Goal: Information Seeking & Learning: Learn about a topic

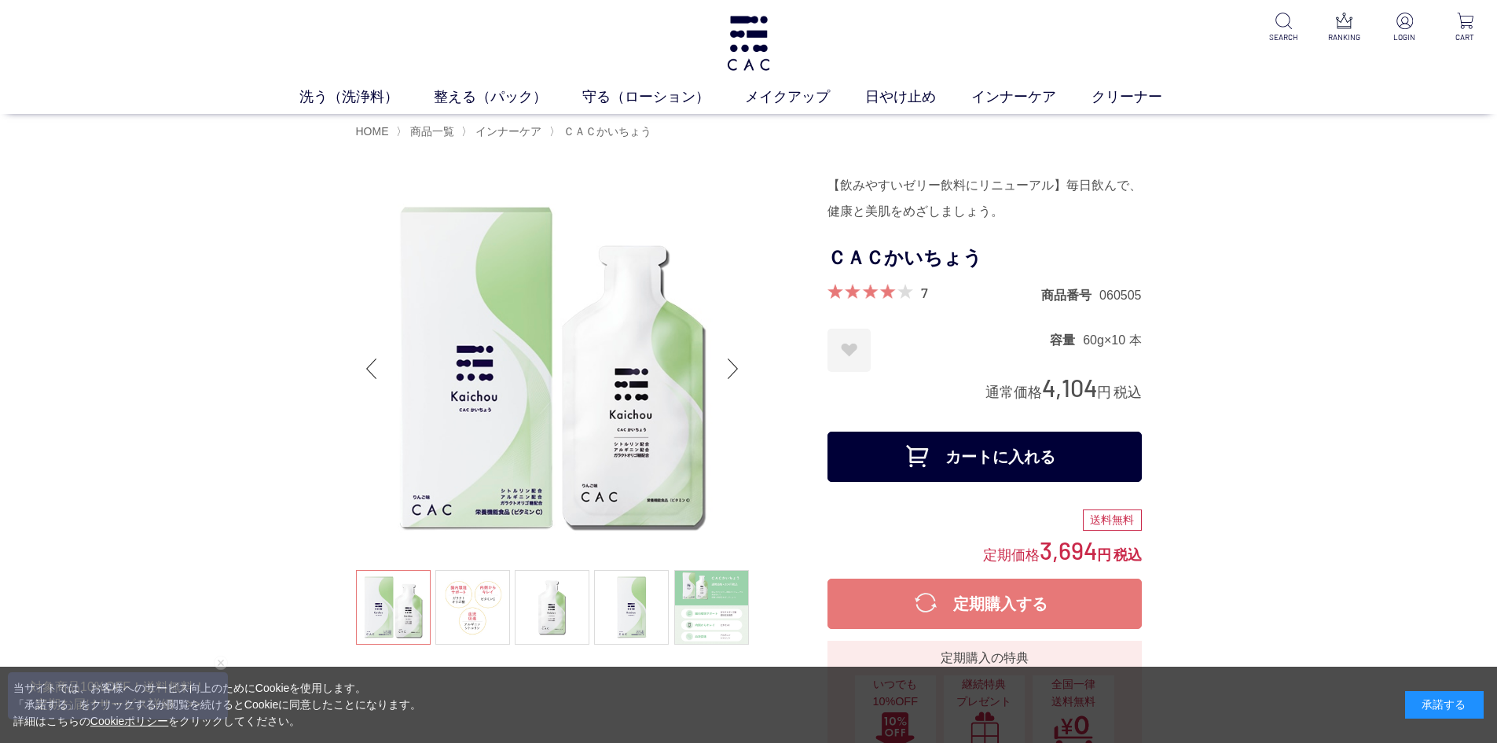
click at [830, 257] on h1 "ＣＡＣかいちょう" at bounding box center [985, 257] width 314 height 35
drag, startPoint x: 846, startPoint y: 255, endPoint x: 830, endPoint y: 255, distance: 16.5
click at [846, 255] on h1 "ＣＡＣかいちょう" at bounding box center [985, 257] width 314 height 35
drag, startPoint x: 827, startPoint y: 255, endPoint x: 981, endPoint y: 259, distance: 154.1
click at [981, 259] on h1 "ＣＡＣかいちょう" at bounding box center [985, 257] width 314 height 35
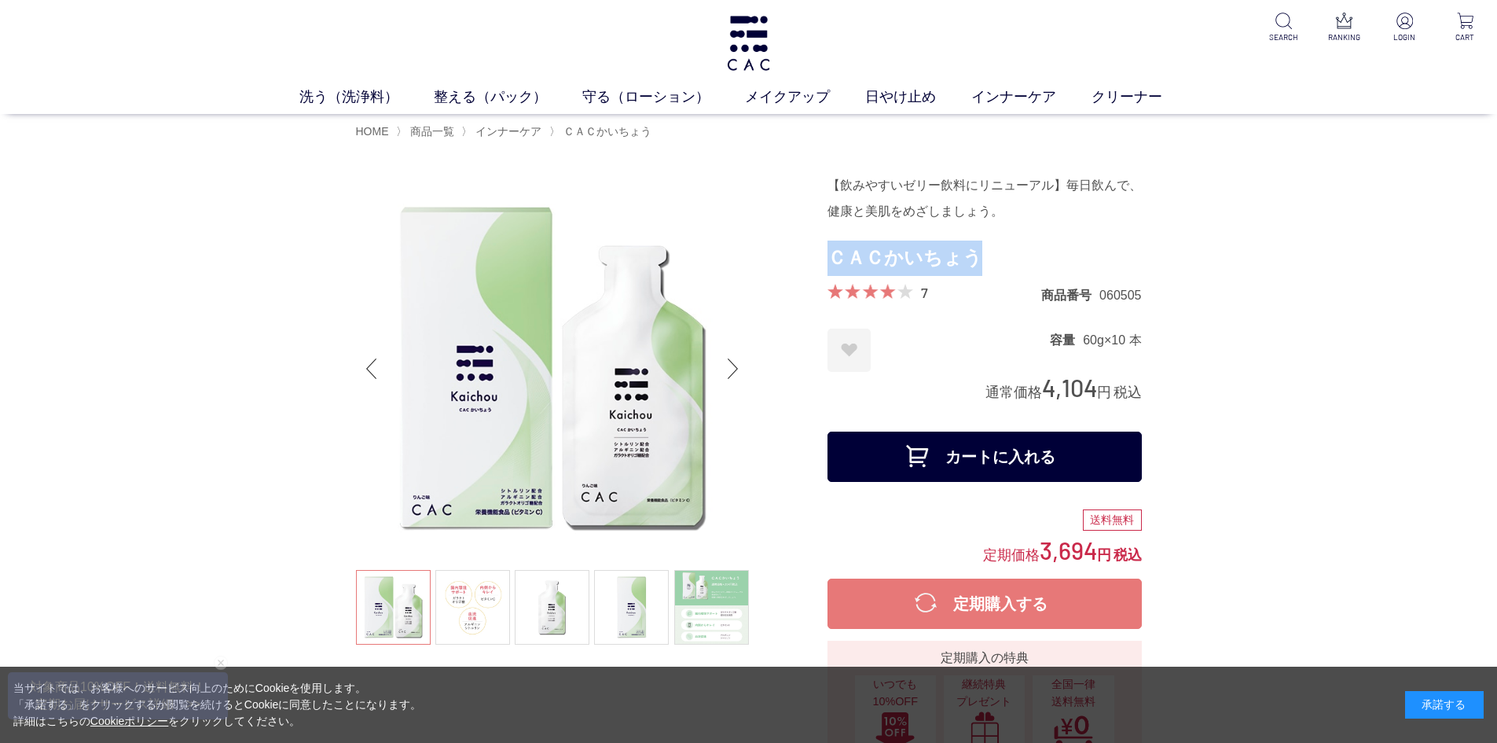
copy h1 "ＣＡＣかいちょう"
click at [961, 263] on h1 "ＣＡＣかいちょう" at bounding box center [985, 257] width 314 height 35
click at [878, 314] on form "【飲みやすいゼリー飲料にリニューアル】毎日飲んで、健康と美肌をめざしましょう。 ＣＡＣかいちょう 7 商品番号 060505 お気に入りに登録する お気に入り…" at bounding box center [985, 331] width 314 height 318
click at [832, 257] on h1 "ＣＡＣかいちょう" at bounding box center [985, 257] width 314 height 35
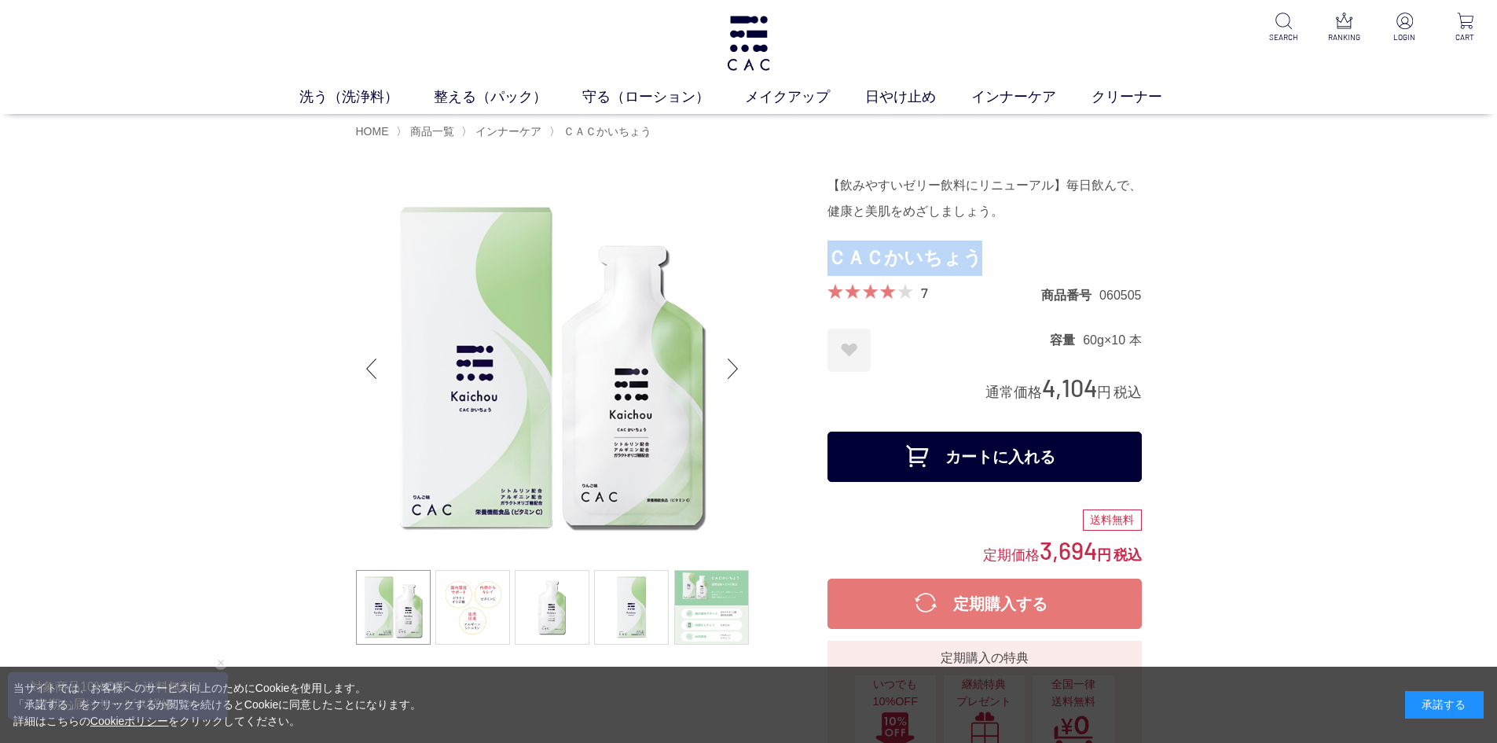
drag, startPoint x: 832, startPoint y: 257, endPoint x: 944, endPoint y: 255, distance: 111.6
click at [944, 255] on h1 "ＣＡＣかいちょう" at bounding box center [985, 257] width 314 height 35
copy h1 "ＣＡＣかいちょう"
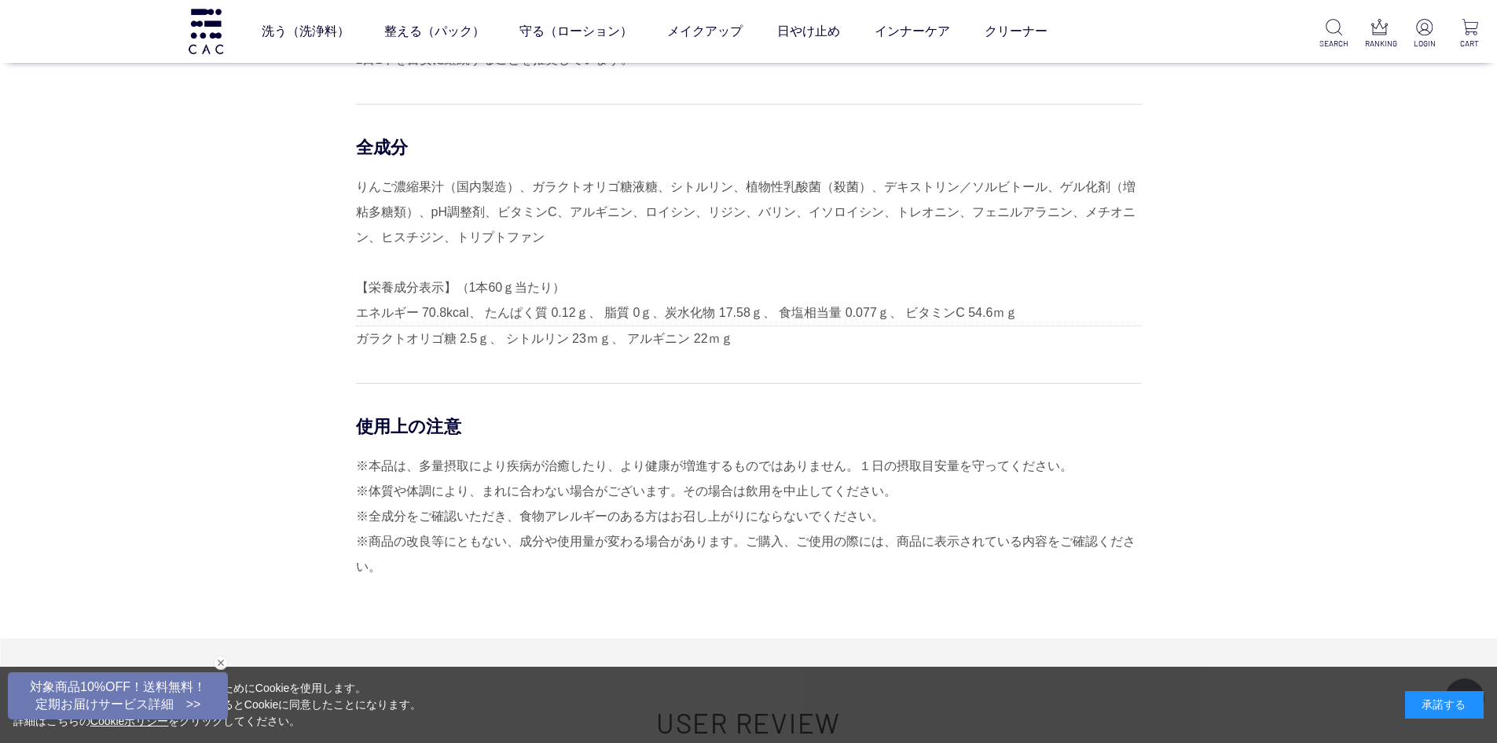
scroll to position [4637, 0]
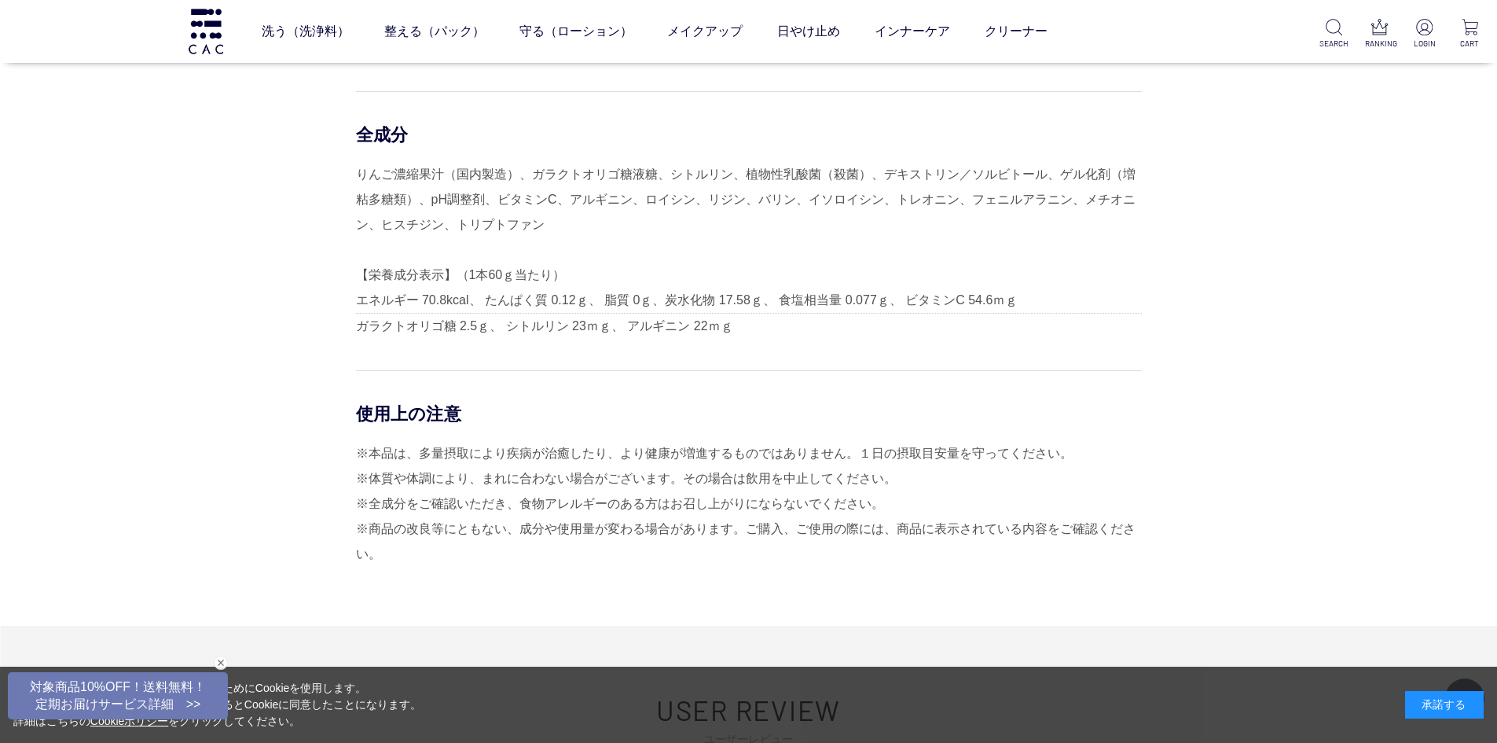
drag, startPoint x: 356, startPoint y: 110, endPoint x: 840, endPoint y: 583, distance: 676.9
click at [840, 567] on div "おすすめの飲み方 開封後、そのままお召し上がりください。 コップ一杯の水（約200ml）と一緒にお召し上がりいただくことで、 お腹の隅々までかいちょうの成分を…" at bounding box center [749, 243] width 786 height 647
copy div "おすすめの飲み方 開封後、そのままお召し上がりください。 コップ一杯の水（約200ml）と一緒にお召し上がりいただくことで、 お腹の隅々までかいちょうの成分を…"
click at [676, 685] on div "当サイトでは、お客様へのサービス向上のためにCookieを使用します。 「承諾する」をクリックするか閲覧を続けるとCookieに同意したことになります。 詳細…" at bounding box center [748, 704] width 1497 height 76
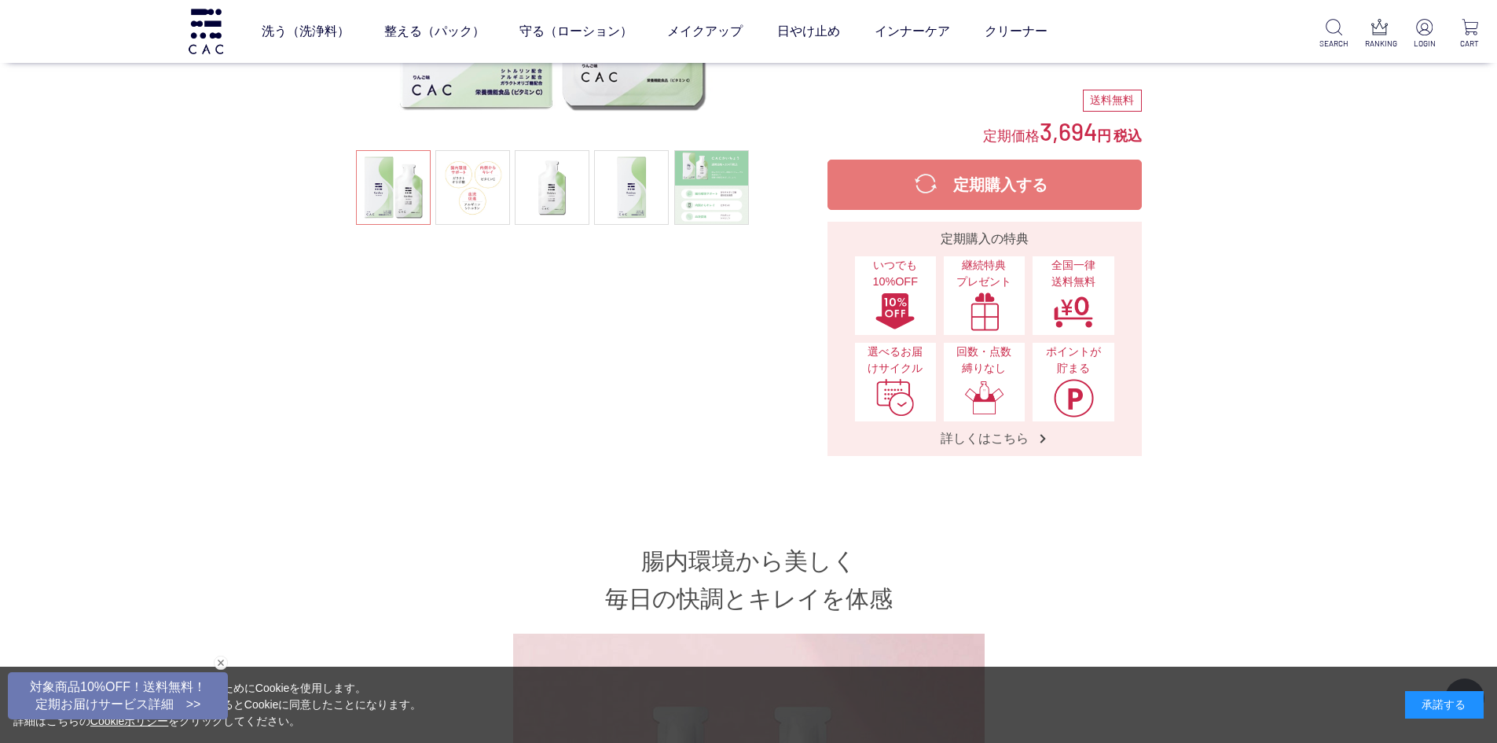
scroll to position [0, 0]
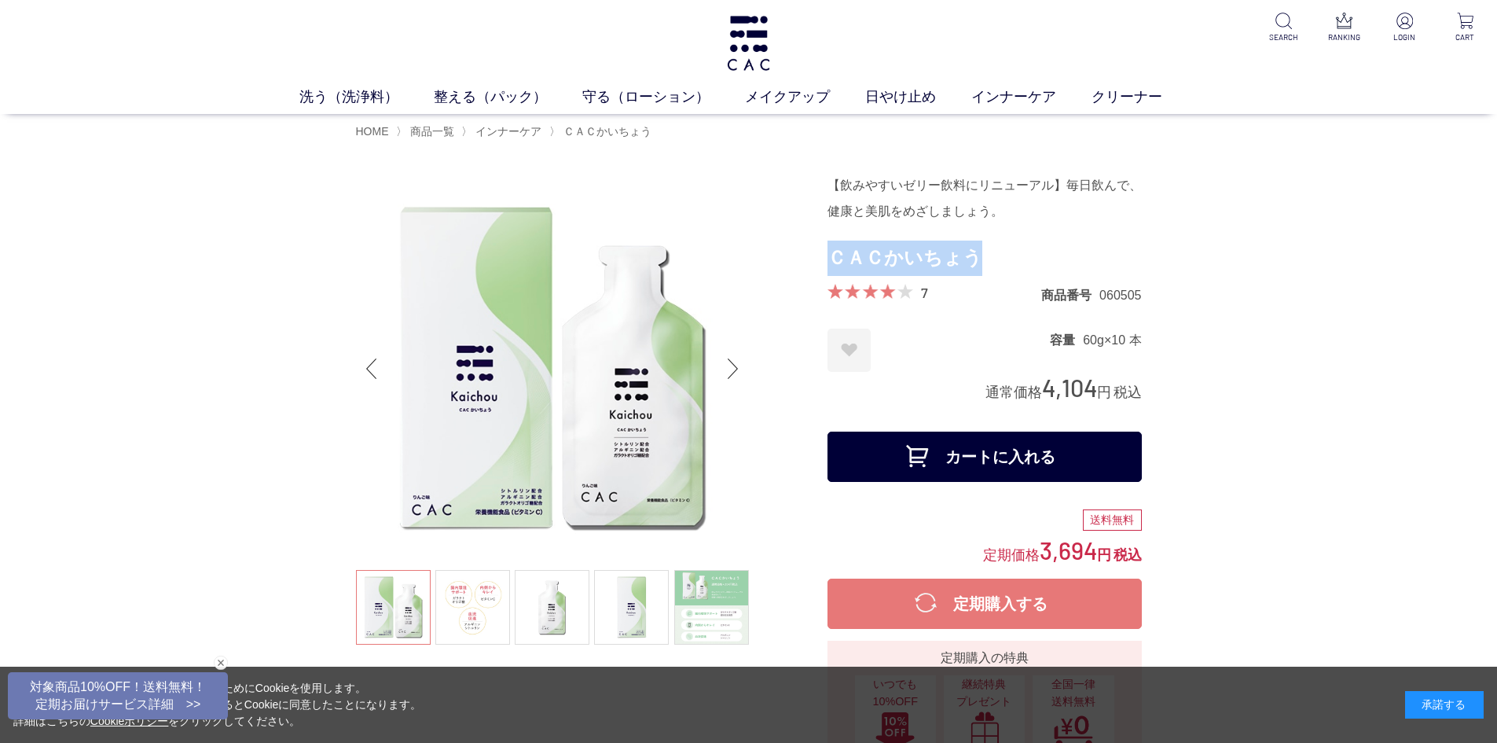
drag, startPoint x: 831, startPoint y: 253, endPoint x: 988, endPoint y: 259, distance: 157.3
click at [988, 259] on h1 "ＣＡＣかいちょう" at bounding box center [985, 257] width 314 height 35
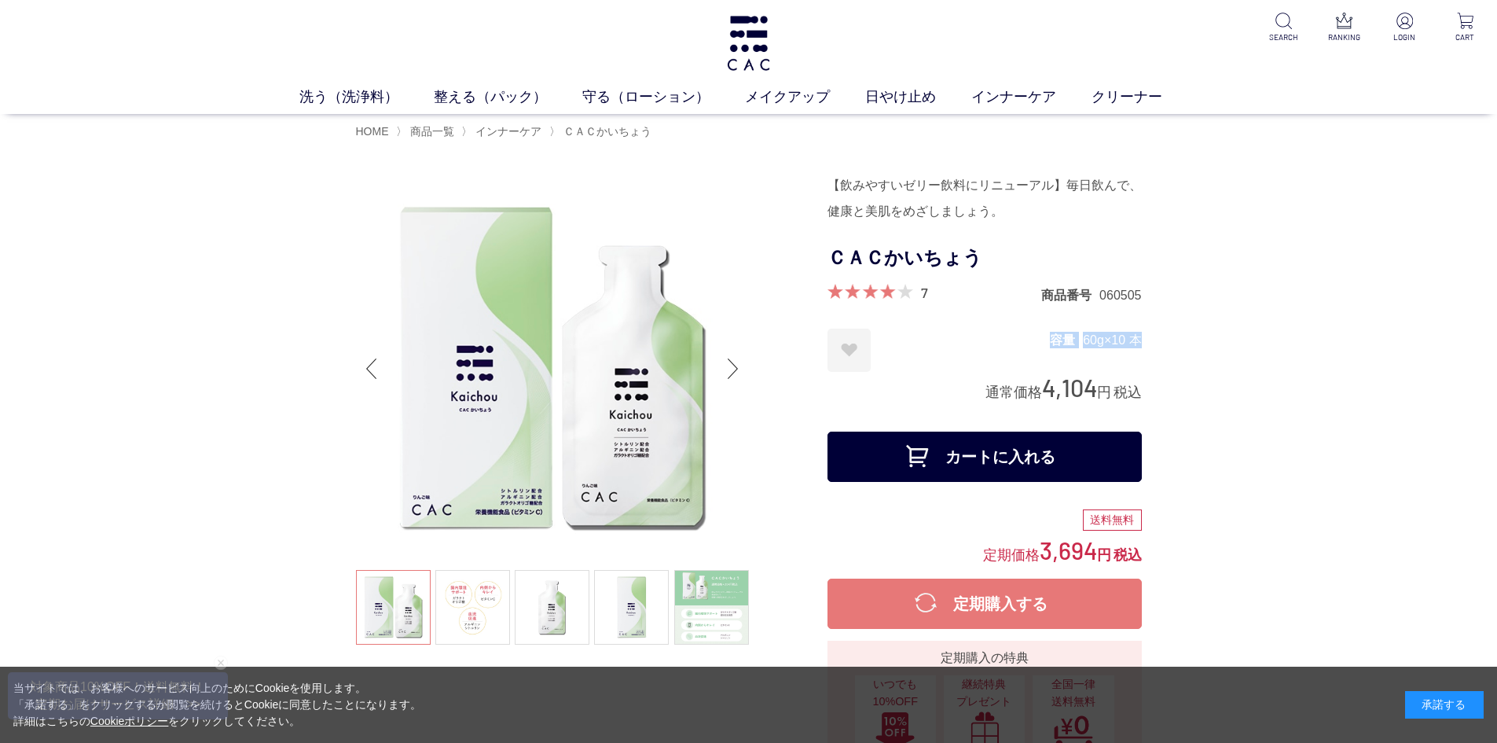
drag, startPoint x: 1048, startPoint y: 339, endPoint x: 1160, endPoint y: 344, distance: 112.5
copy dl "容量 60g×10 本"
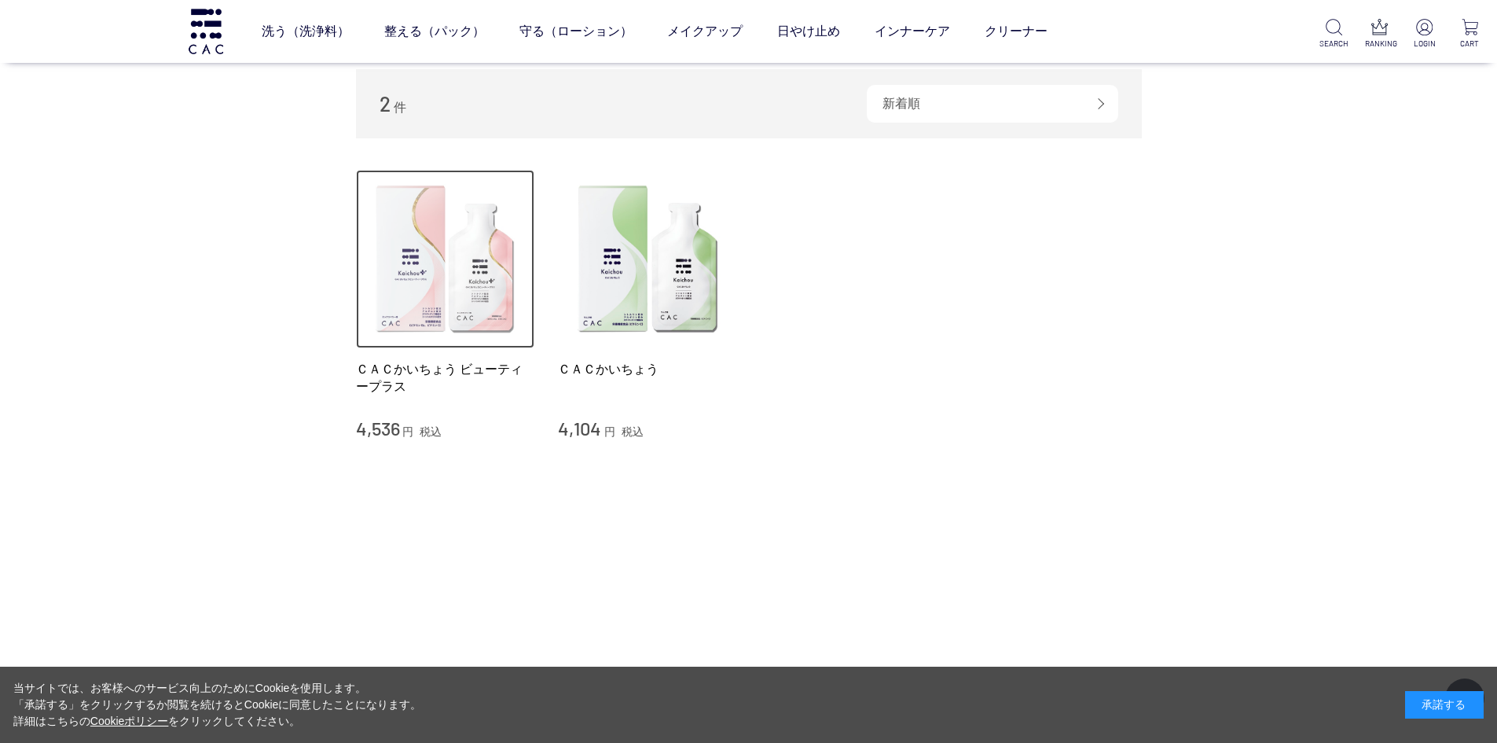
click at [440, 276] on img at bounding box center [445, 259] width 179 height 179
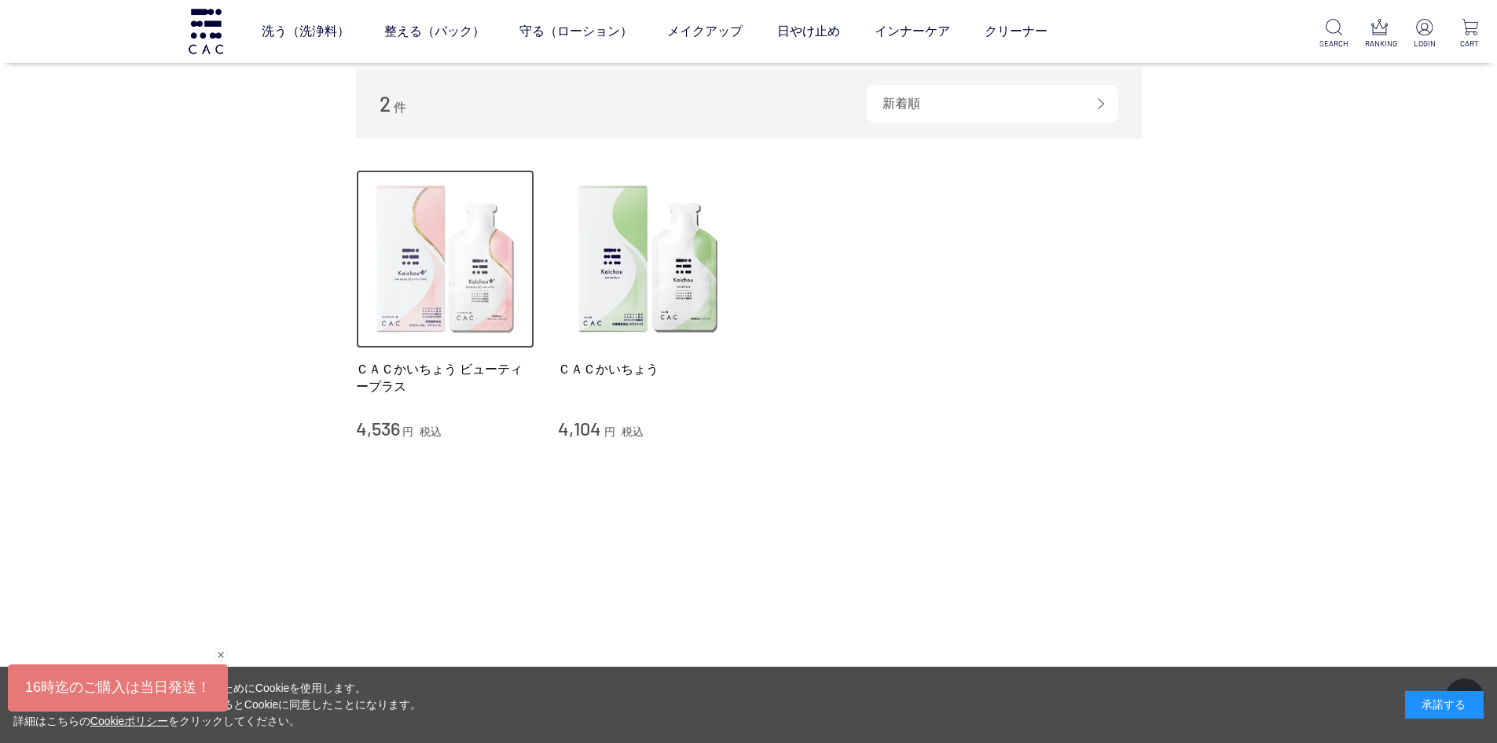
click at [423, 284] on img at bounding box center [445, 259] width 179 height 179
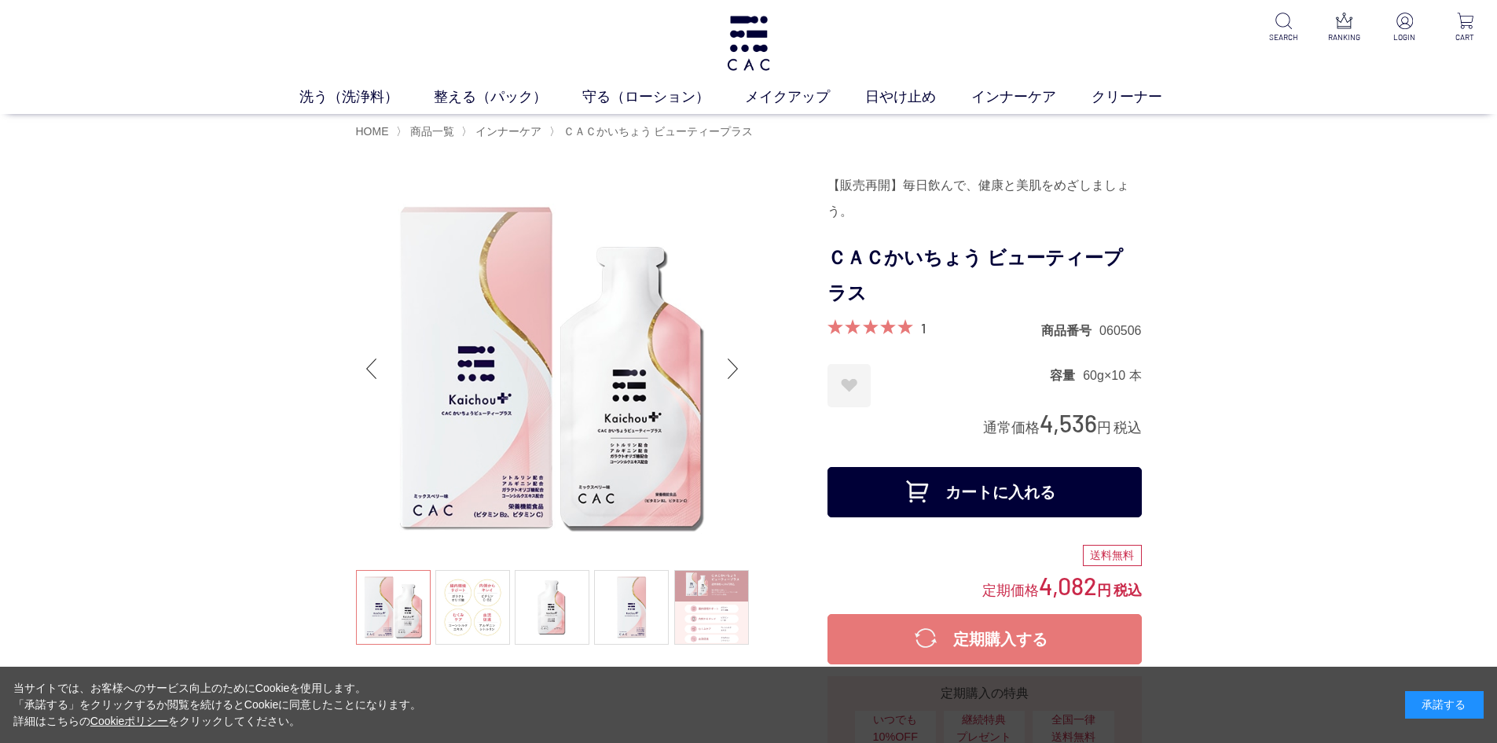
click at [707, 537] on ul at bounding box center [552, 368] width 393 height 393
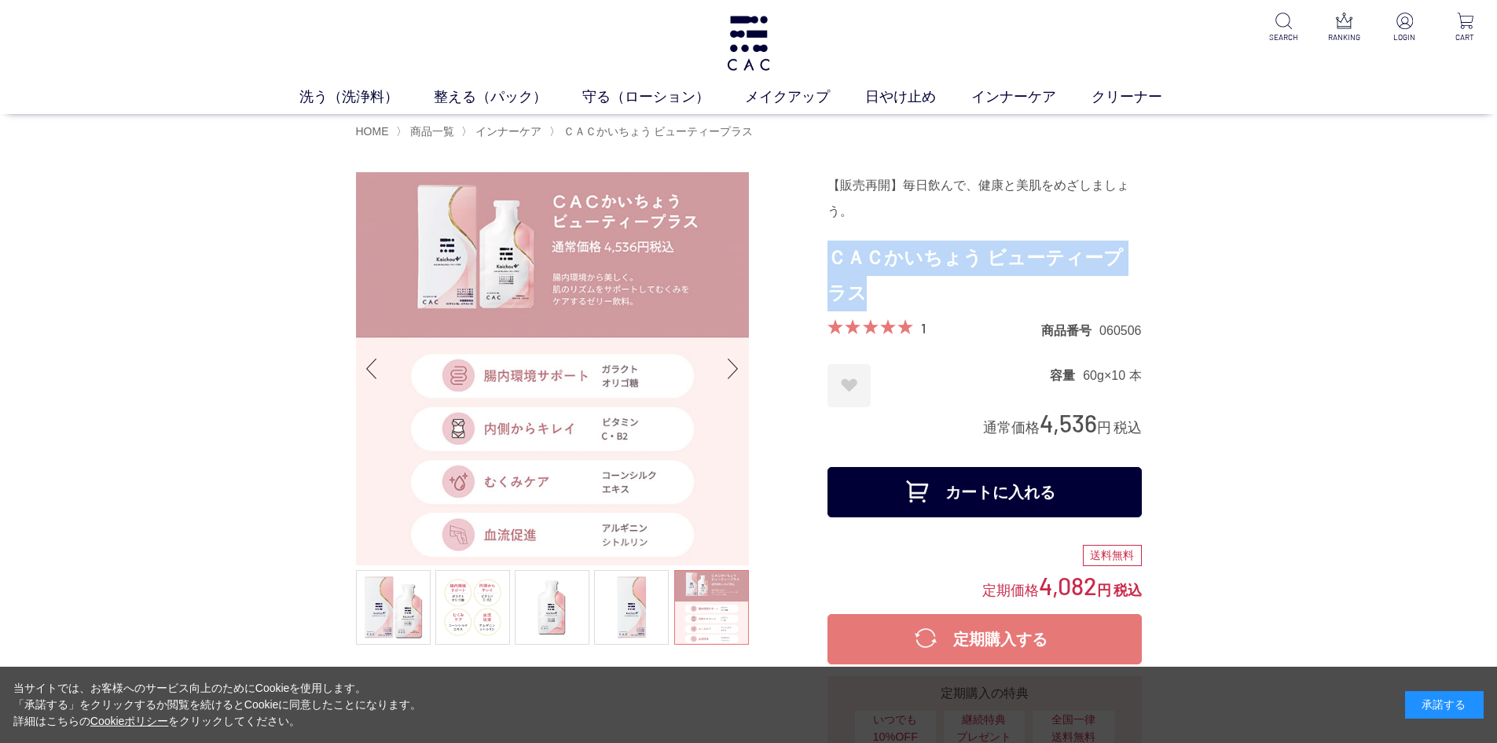
drag, startPoint x: 830, startPoint y: 254, endPoint x: 853, endPoint y: 288, distance: 41.4
click at [853, 288] on h1 "ＣＡＣかいちょう ビューティープラス" at bounding box center [985, 275] width 314 height 71
copy h1 "ＣＡＣかいちょう ビューティープラス"
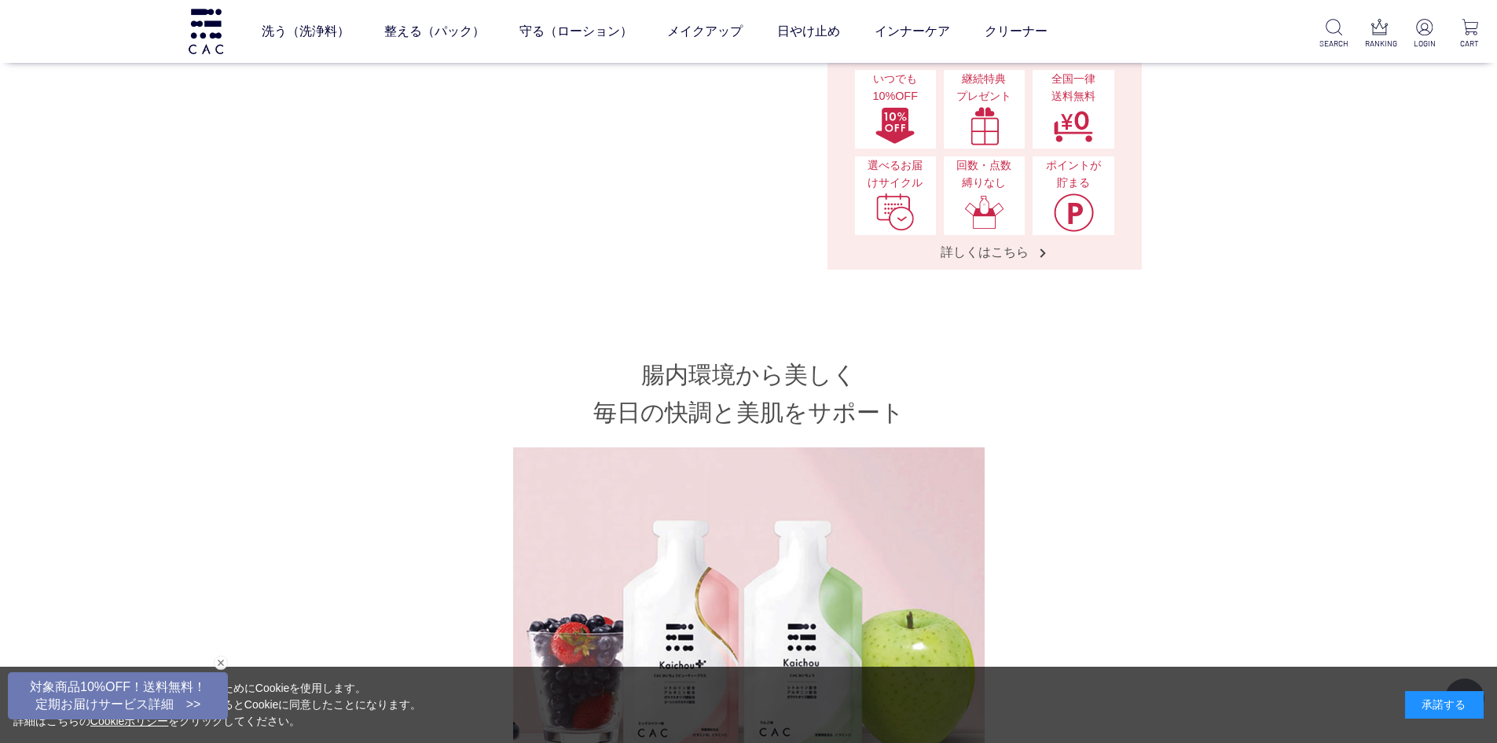
scroll to position [393, 0]
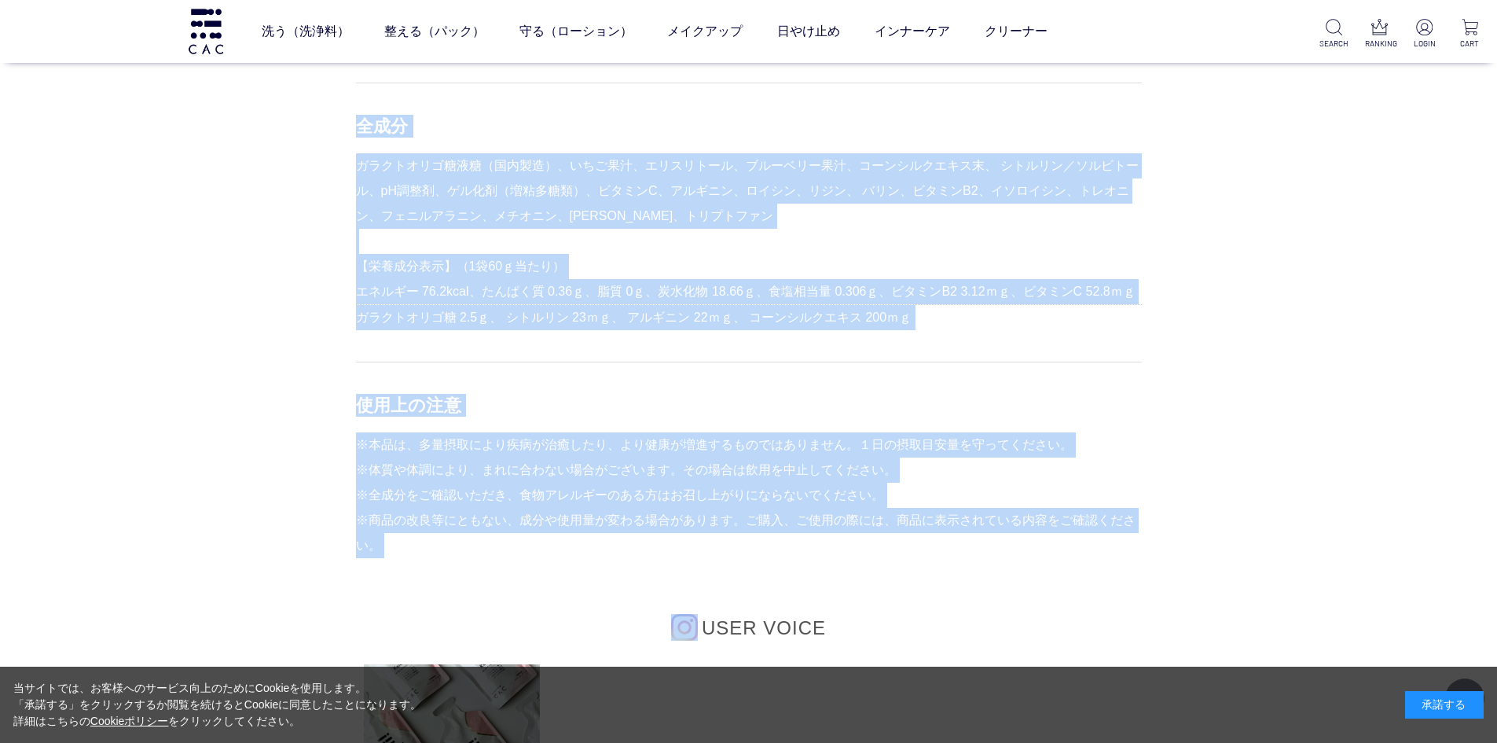
scroll to position [5266, 0]
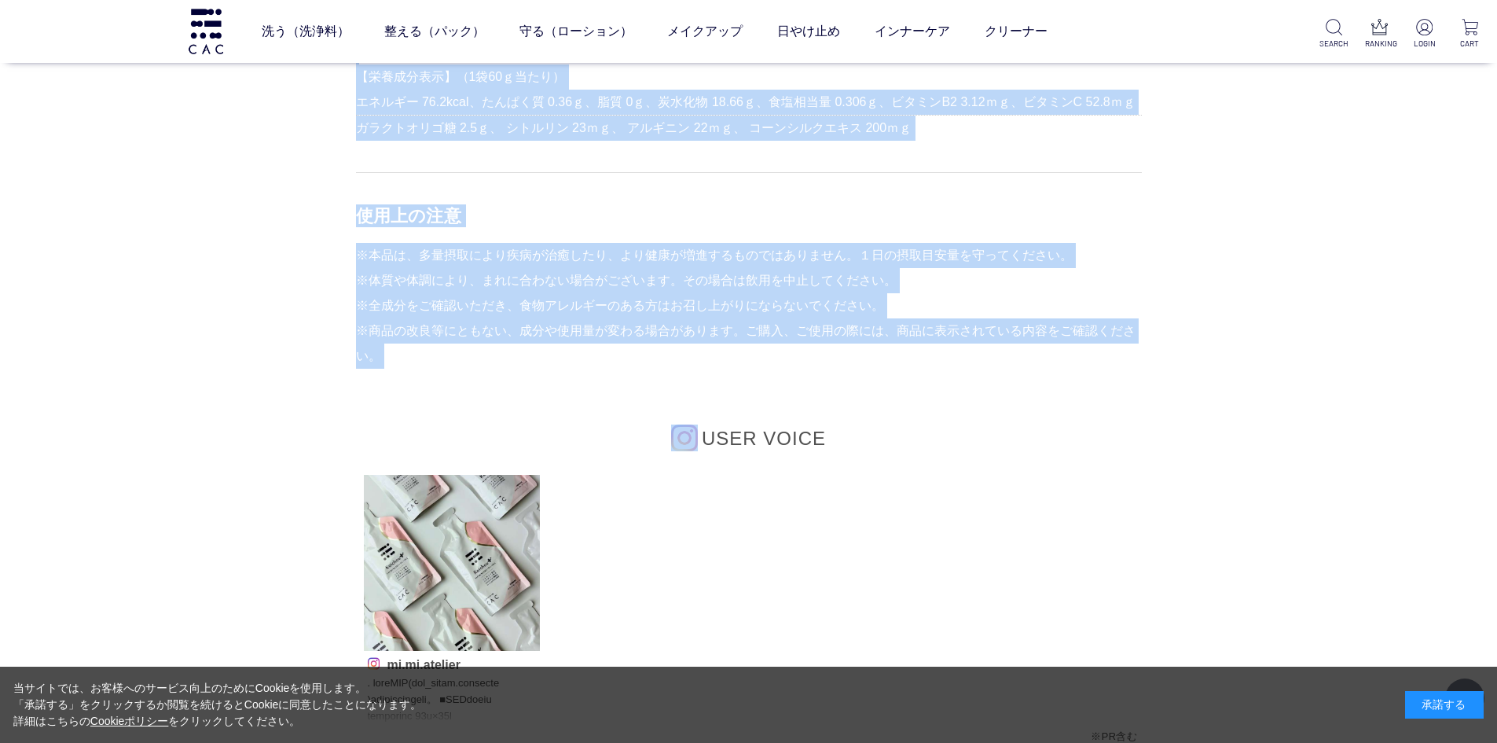
drag, startPoint x: 361, startPoint y: 123, endPoint x: 518, endPoint y: 387, distance: 306.6
click at [518, 387] on div "おすすめの飲み方 開封後、そのままお召し上がりください。 コップ一杯の水（約200ml）と一緒にお召し上がりいただくことで、 お腹の隅々までかいちょうビューテ…" at bounding box center [749, 276] width 786 height 1107
copy div "loremips dol、sitametconsect。 adipisc（e435se）doeiusmodtemporin、 utlaboreetdolore…"
